Goal: Navigation & Orientation: Find specific page/section

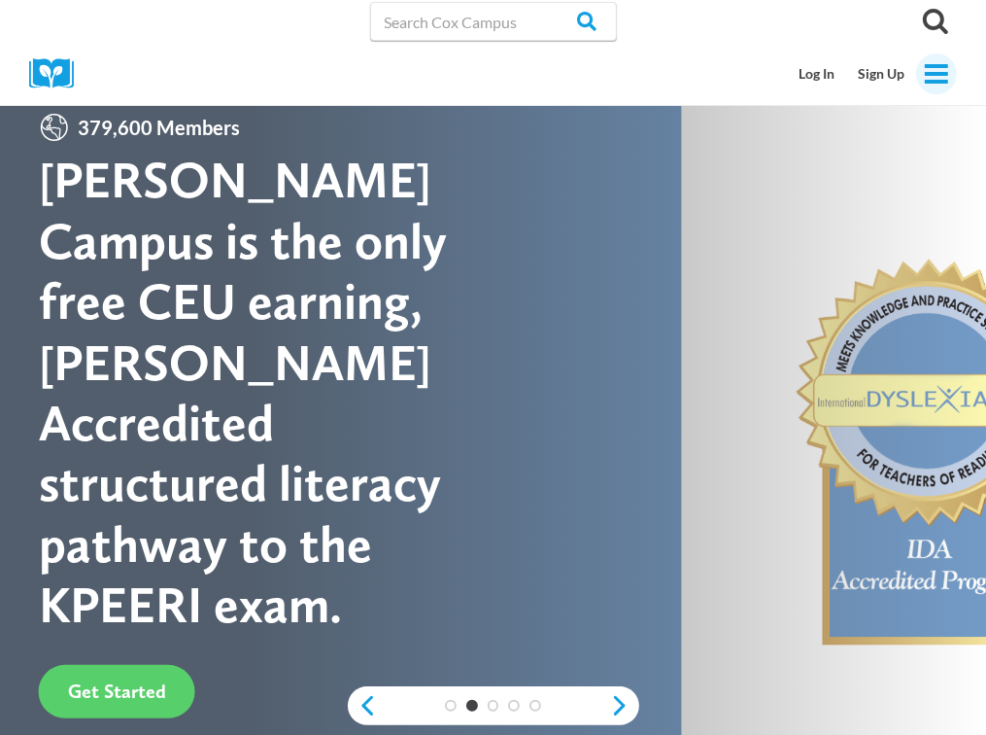
click at [941, 80] on icon "Open menu" at bounding box center [936, 73] width 23 height 19
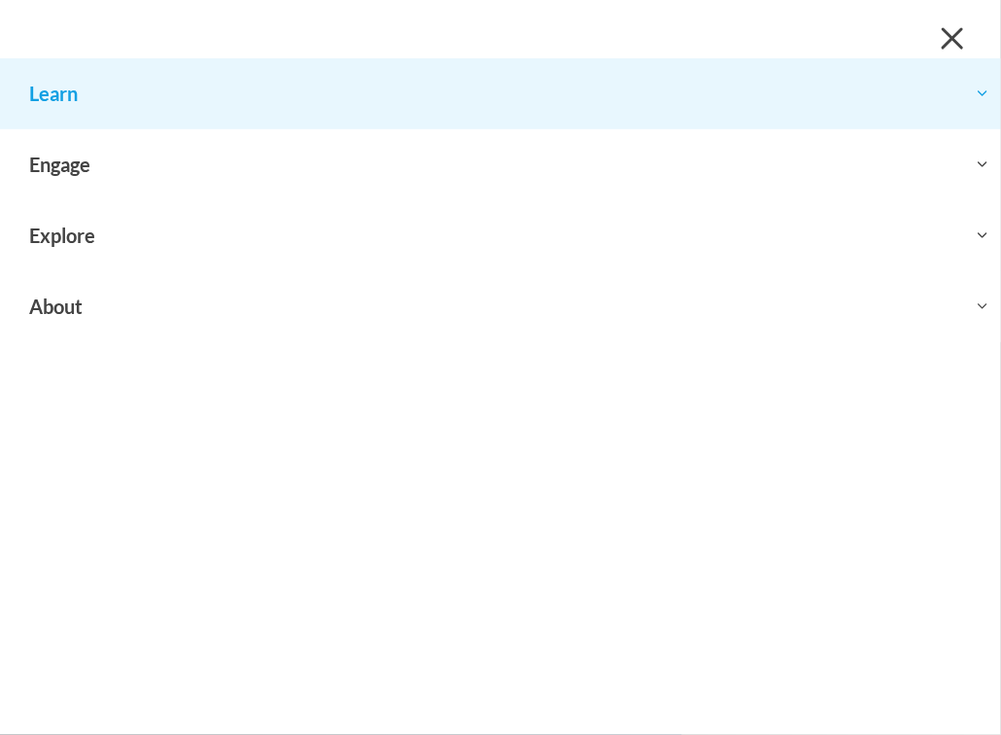
click at [879, 84] on button "Toggle child menu Expand" at bounding box center [500, 93] width 1001 height 70
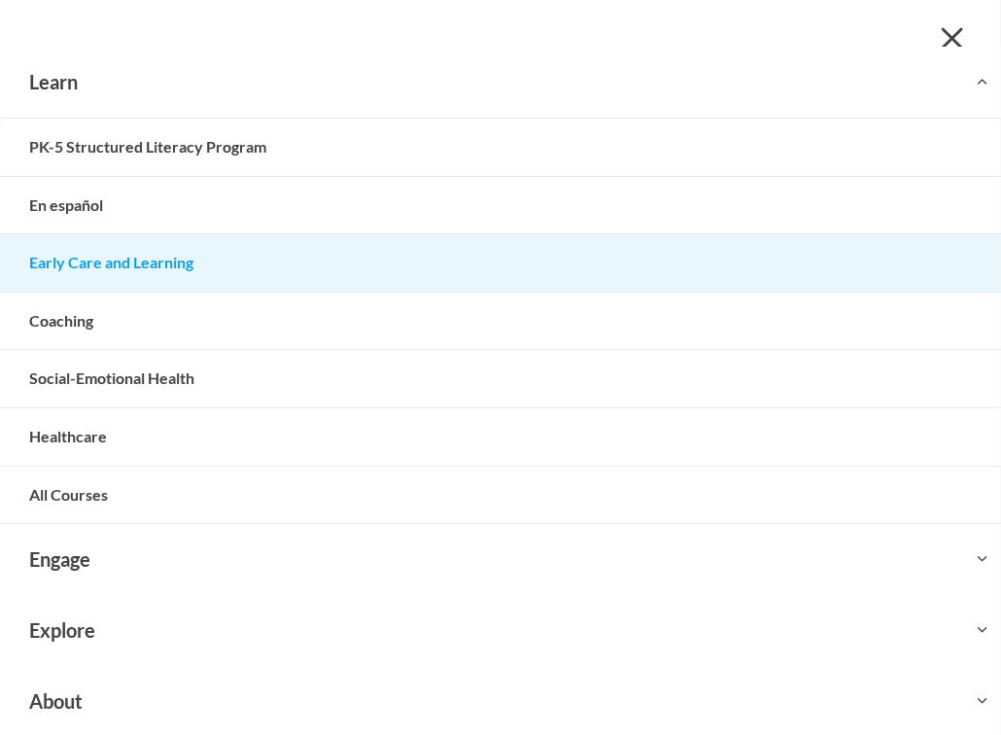
click at [433, 267] on link "Early Care and Learning" at bounding box center [500, 262] width 1001 height 57
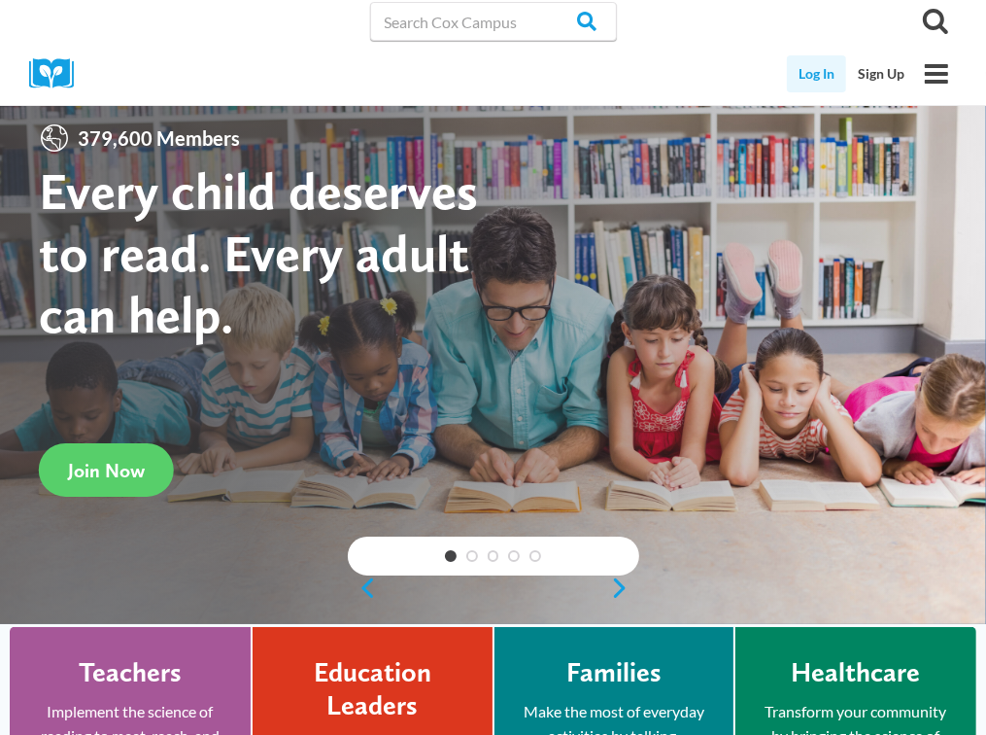
click at [811, 70] on link "Log In" at bounding box center [816, 73] width 59 height 37
